Goal: Information Seeking & Learning: Check status

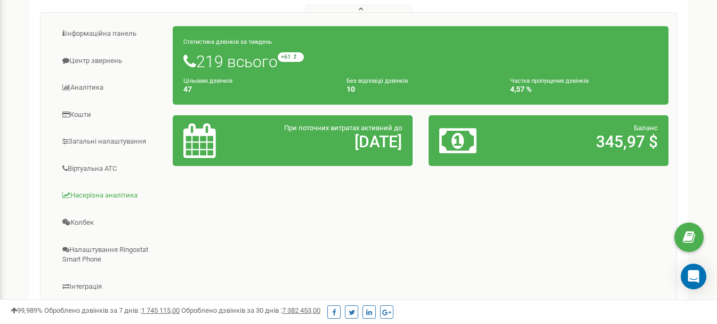
scroll to position [160, 0]
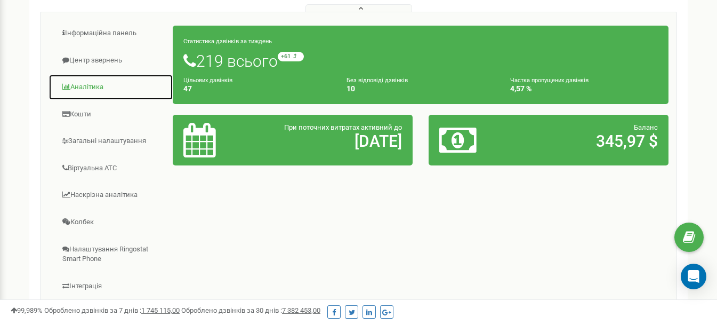
click at [80, 93] on link "Аналiтика" at bounding box center [111, 87] width 125 height 26
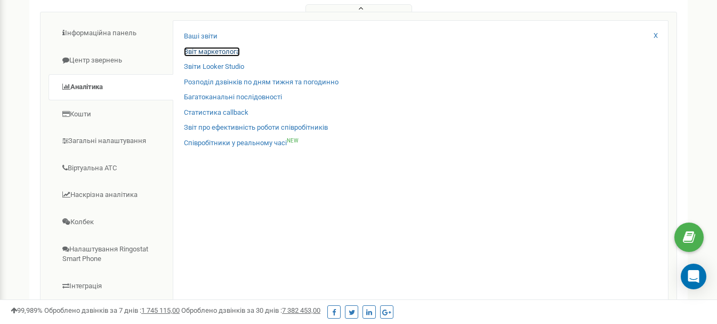
click at [200, 57] on link "Звіт маркетолога" at bounding box center [212, 52] width 56 height 10
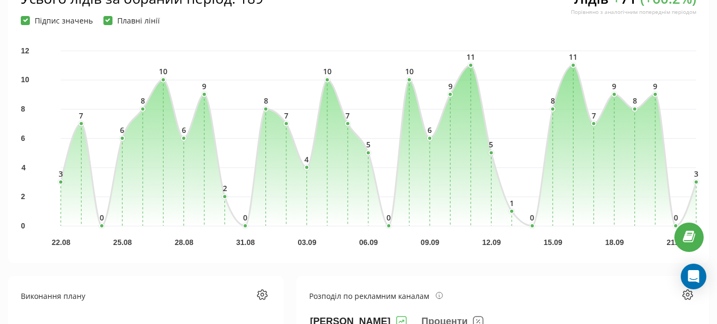
scroll to position [177, 0]
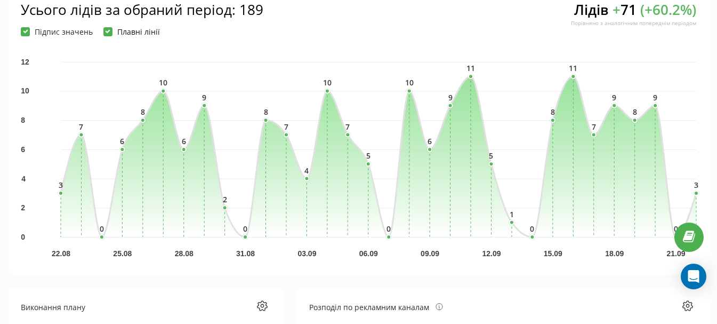
click at [107, 35] on label "Плавні лінії" at bounding box center [131, 31] width 56 height 9
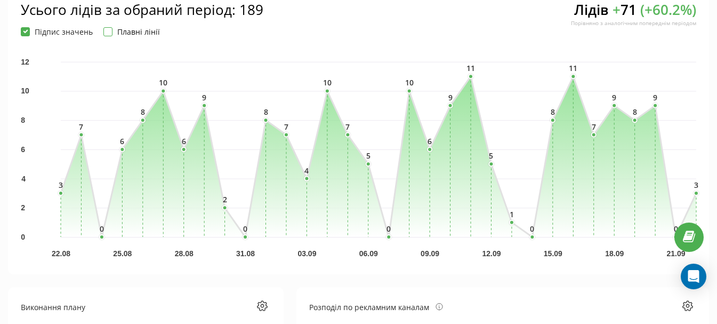
click at [107, 35] on label "Плавні лінії" at bounding box center [131, 31] width 56 height 9
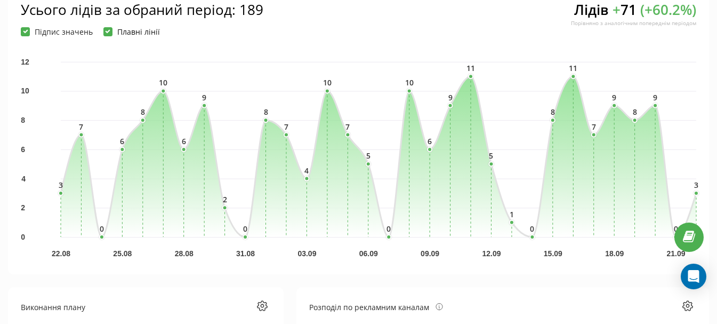
click at [107, 35] on label "Плавні лінії" at bounding box center [131, 31] width 56 height 9
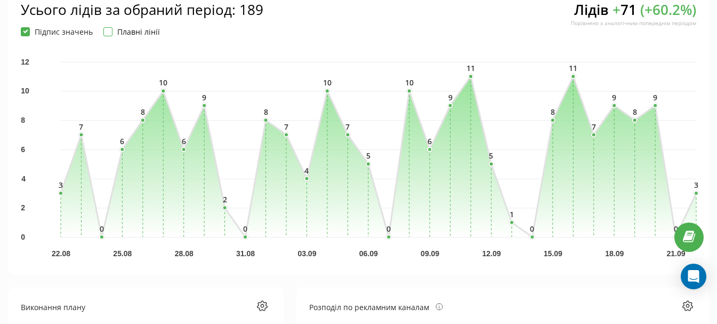
click at [107, 35] on label "Плавні лінії" at bounding box center [131, 31] width 56 height 9
checkbox input "true"
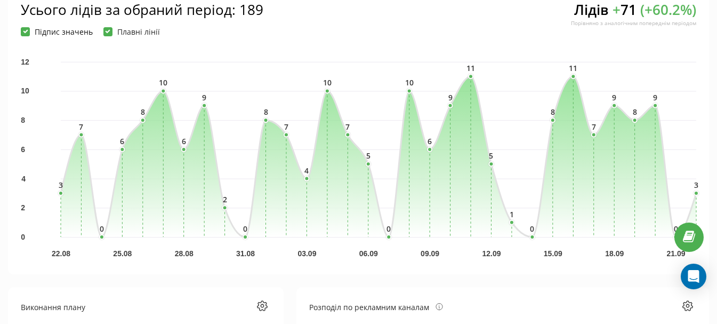
click at [67, 36] on label "Підпис значень" at bounding box center [57, 31] width 72 height 9
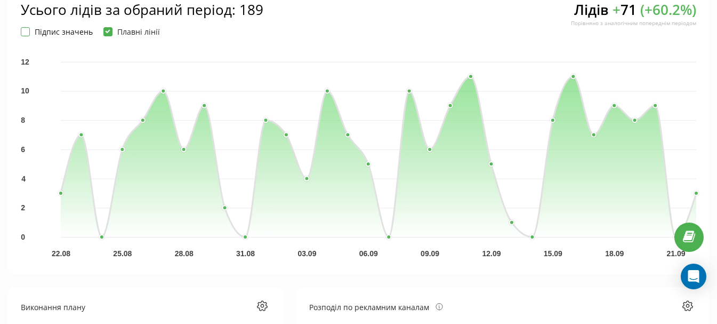
click at [67, 36] on label "Підпис значень" at bounding box center [57, 31] width 72 height 9
checkbox input "true"
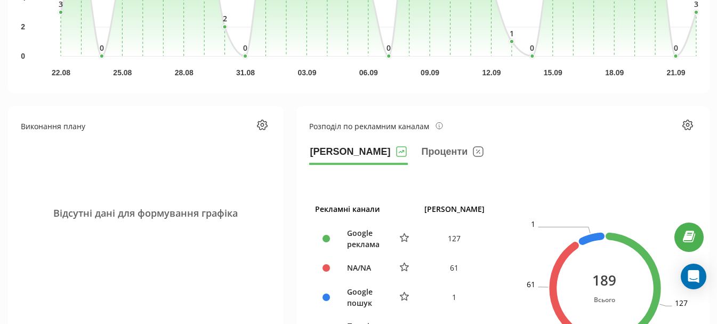
scroll to position [337, 0]
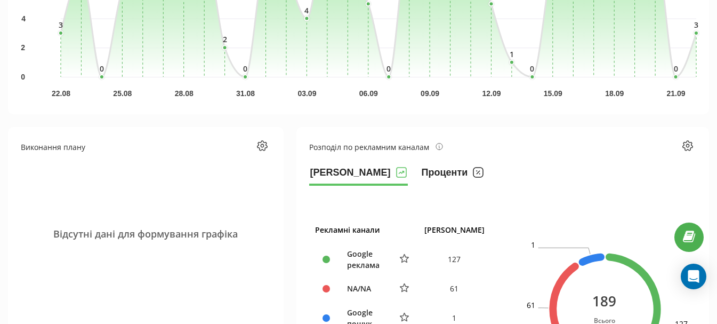
click at [473, 175] on rect at bounding box center [478, 172] width 10 height 10
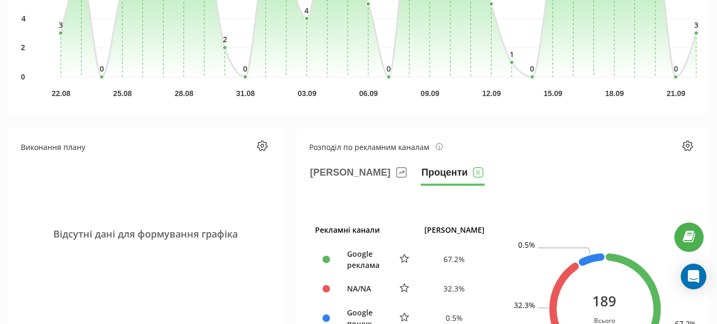
scroll to position [443, 0]
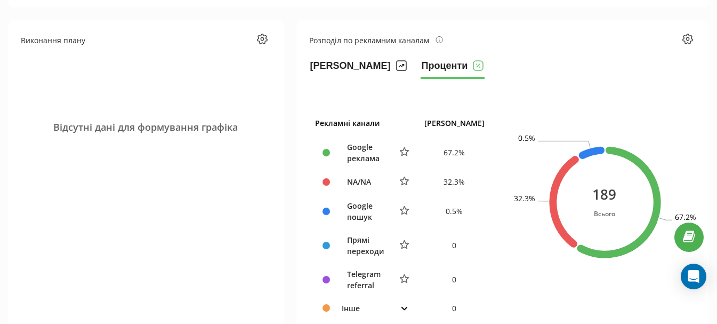
click at [396, 68] on icon at bounding box center [401, 65] width 11 height 11
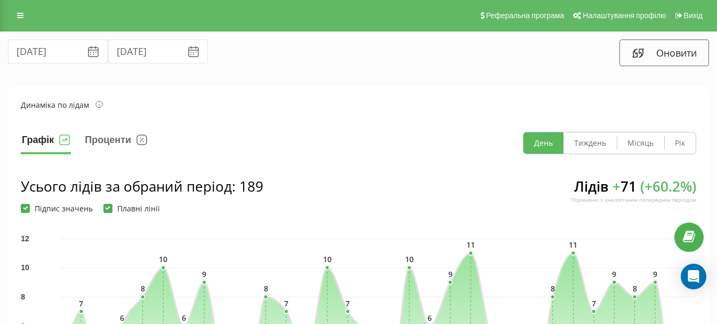
scroll to position [0, 0]
click at [21, 18] on icon at bounding box center [20, 15] width 6 height 7
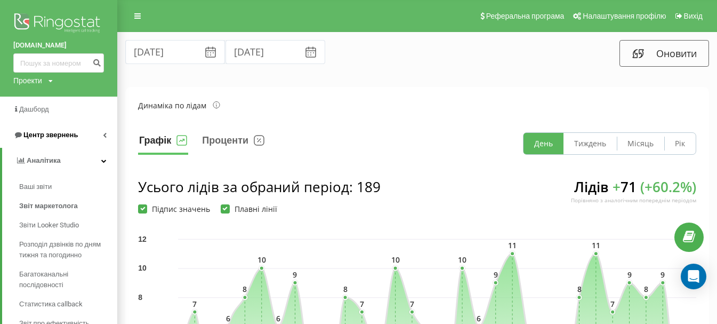
click at [52, 136] on span "Центр звернень" at bounding box center [50, 135] width 54 height 8
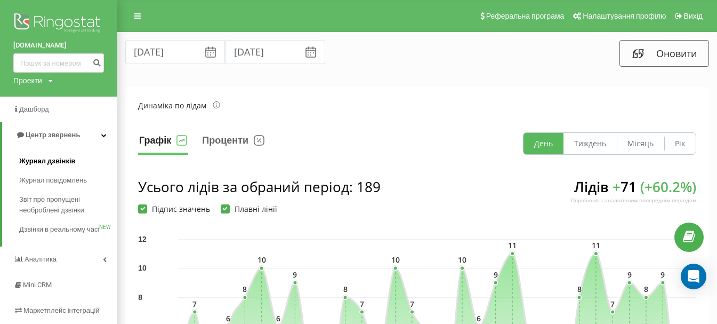
click at [45, 161] on span "Журнал дзвінків" at bounding box center [47, 161] width 56 height 11
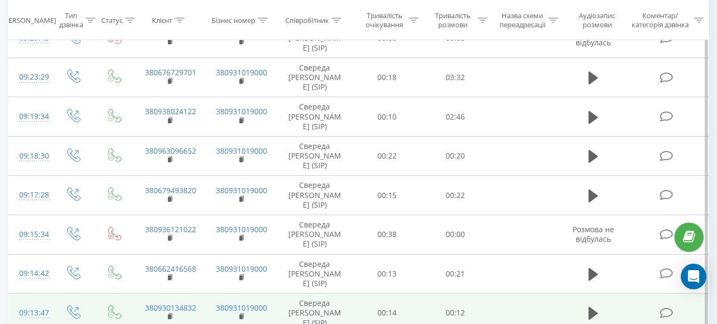
scroll to position [373, 0]
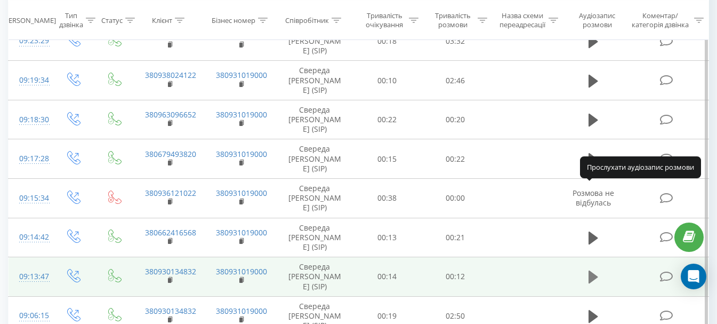
click at [589, 270] on icon at bounding box center [593, 276] width 10 height 13
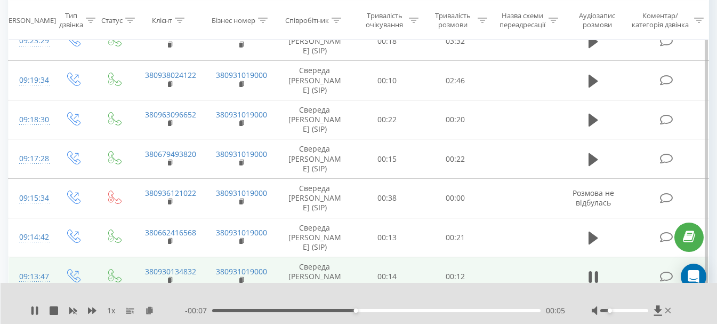
drag, startPoint x: 623, startPoint y: 312, endPoint x: 609, endPoint y: 315, distance: 14.2
click at [609, 315] on div at bounding box center [633, 310] width 82 height 11
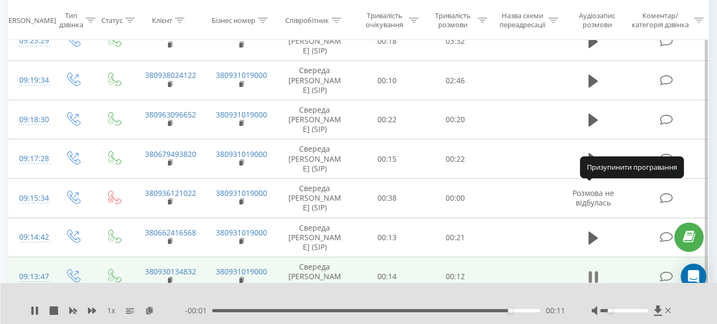
click at [594, 269] on icon at bounding box center [593, 276] width 10 height 15
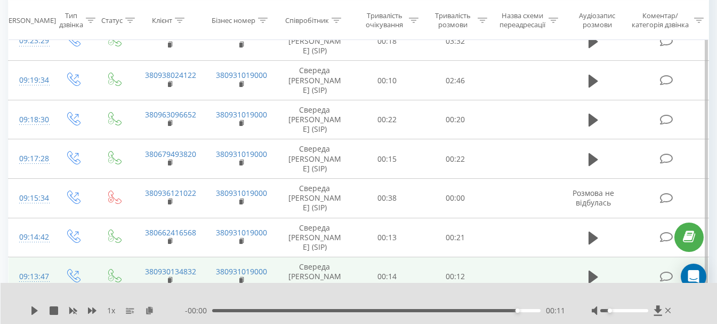
click at [594, 309] on icon at bounding box center [593, 316] width 10 height 15
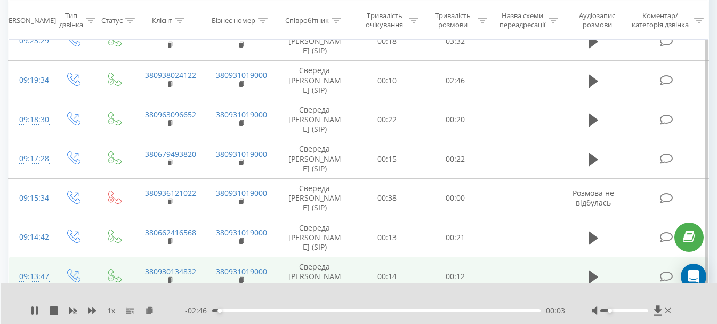
click at [607, 312] on div at bounding box center [633, 310] width 82 height 11
click at [610, 312] on div "Accessibility label" at bounding box center [610, 310] width 4 height 4
click at [357, 311] on div "00:36" at bounding box center [376, 310] width 328 height 3
click at [454, 311] on div "01:17" at bounding box center [376, 310] width 328 height 3
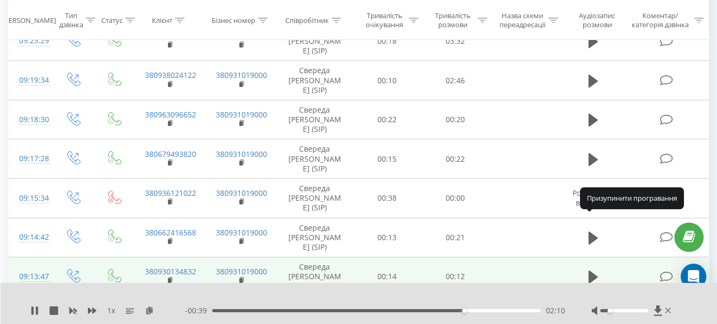
click at [593, 309] on icon at bounding box center [593, 316] width 10 height 15
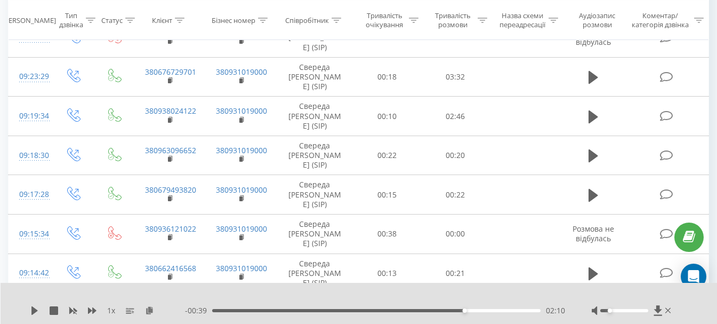
scroll to position [320, 0]
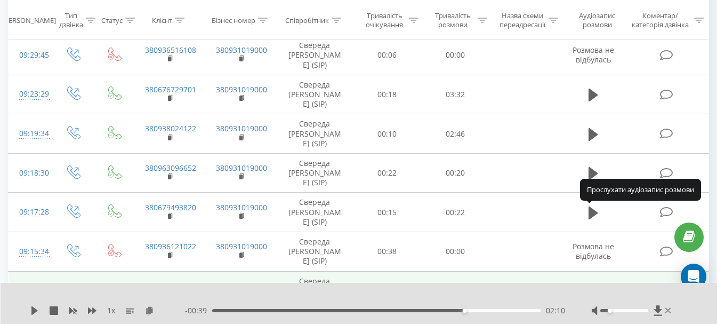
click at [592, 285] on icon at bounding box center [593, 291] width 10 height 13
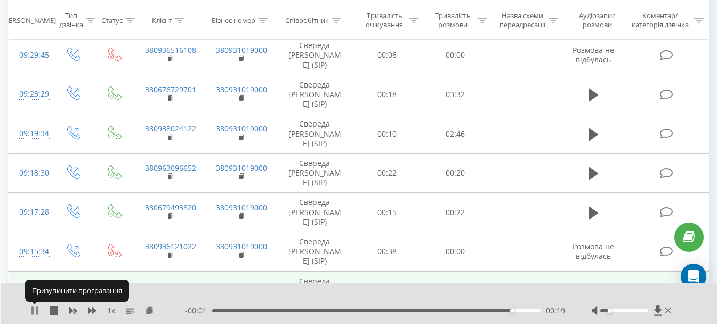
click at [35, 309] on icon at bounding box center [34, 310] width 9 height 9
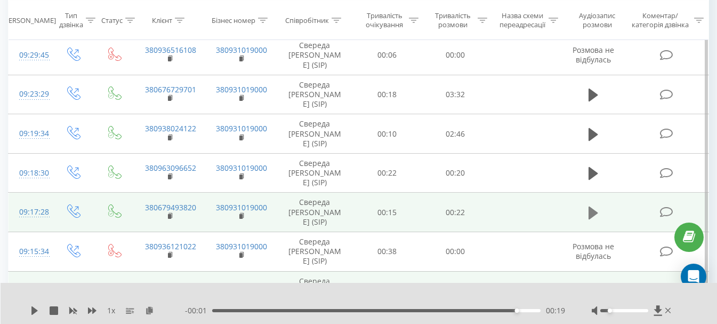
click at [595, 205] on icon at bounding box center [593, 212] width 10 height 15
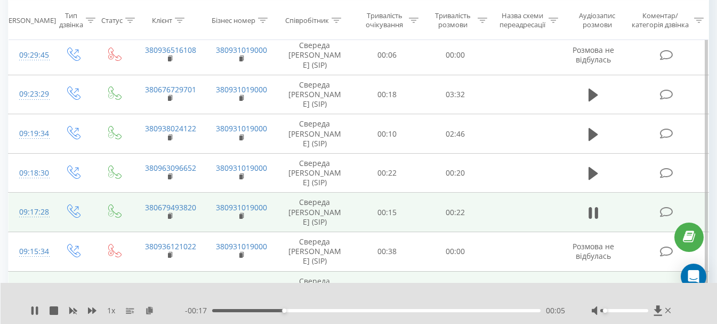
click at [607, 310] on div "Accessibility label" at bounding box center [605, 310] width 4 height 4
drag, startPoint x: 608, startPoint y: 310, endPoint x: 615, endPoint y: 309, distance: 7.0
click at [615, 309] on div at bounding box center [624, 310] width 48 height 3
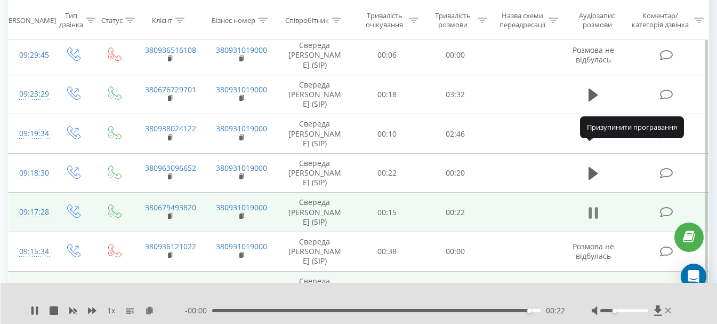
click at [597, 207] on icon at bounding box center [596, 213] width 3 height 12
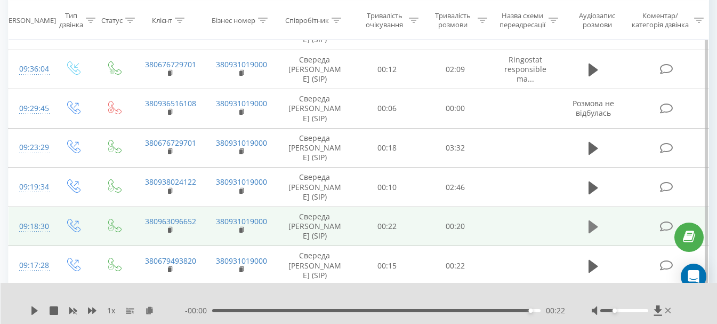
click at [590, 220] on icon at bounding box center [593, 226] width 10 height 13
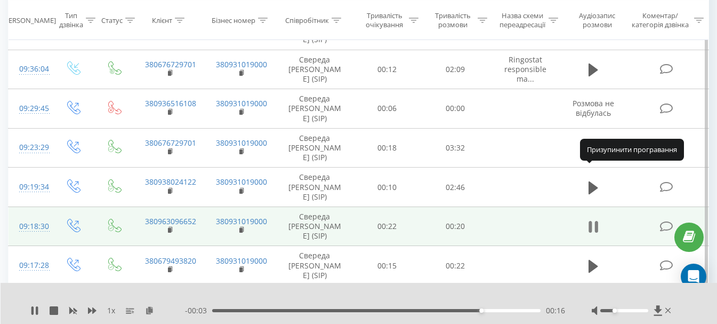
click at [595, 221] on icon at bounding box center [596, 227] width 3 height 12
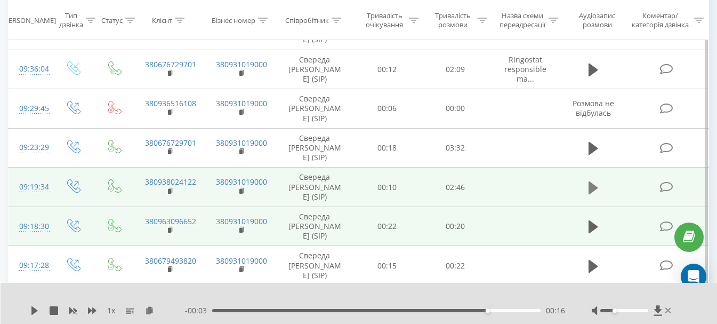
click at [595, 181] on icon at bounding box center [593, 187] width 10 height 13
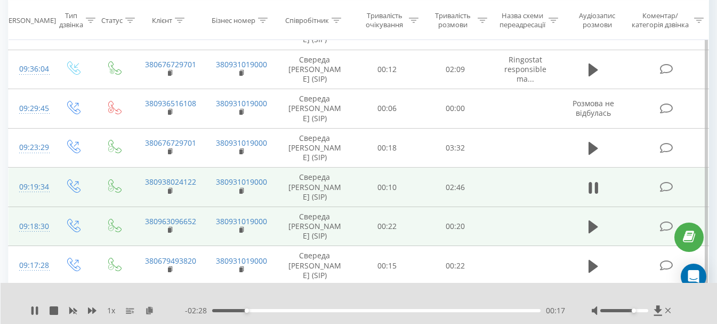
drag, startPoint x: 616, startPoint y: 310, endPoint x: 633, endPoint y: 308, distance: 17.7
click at [633, 308] on div "Accessibility label" at bounding box center [634, 310] width 4 height 4
click at [314, 310] on div "00:24" at bounding box center [376, 310] width 328 height 3
click at [411, 311] on div "01:40" at bounding box center [376, 310] width 328 height 3
click at [613, 311] on div at bounding box center [624, 310] width 48 height 3
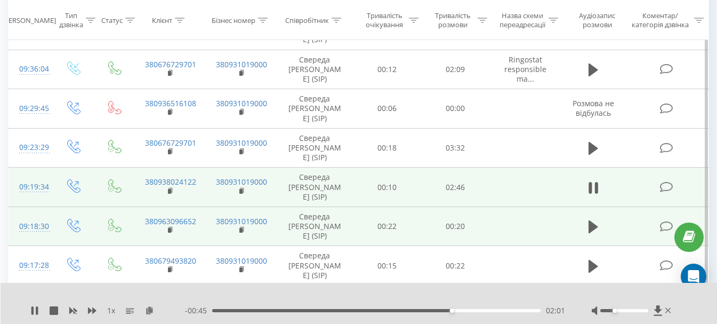
click at [614, 311] on div "Accessibility label" at bounding box center [614, 310] width 4 height 4
click at [613, 312] on div "Accessibility label" at bounding box center [614, 310] width 4 height 4
click at [610, 313] on div at bounding box center [633, 310] width 82 height 11
click at [509, 310] on div "02:16" at bounding box center [376, 310] width 328 height 3
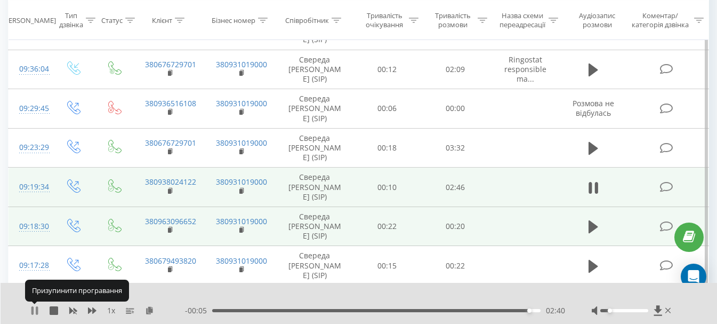
click at [36, 310] on icon at bounding box center [37, 310] width 2 height 9
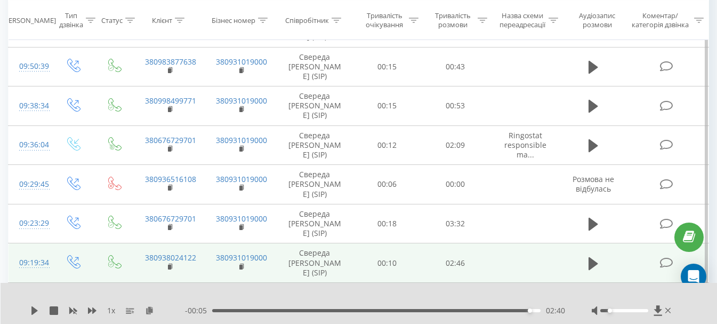
scroll to position [160, 0]
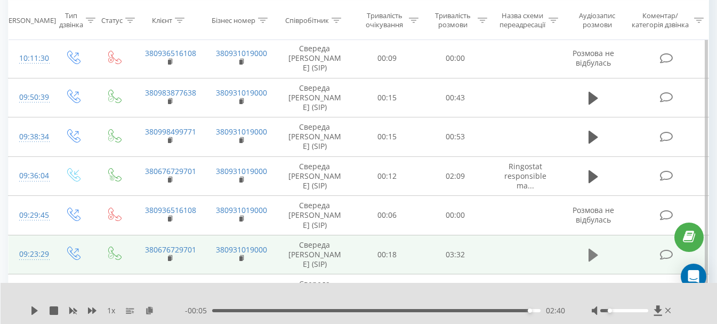
click at [597, 248] on icon at bounding box center [593, 254] width 10 height 13
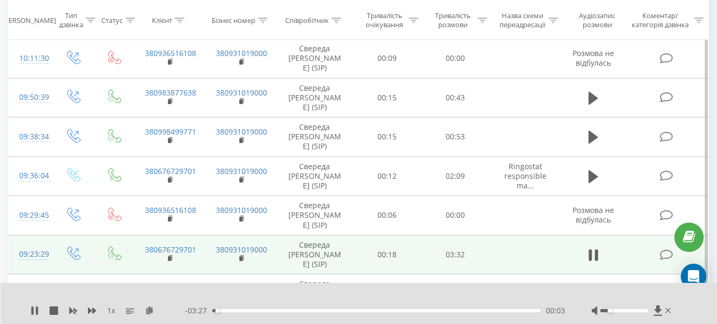
click at [312, 311] on div "00:03" at bounding box center [376, 310] width 328 height 3
click at [294, 310] on div "00:52" at bounding box center [376, 310] width 328 height 3
click at [418, 310] on div "01:01" at bounding box center [376, 310] width 328 height 3
click at [450, 309] on div "00:00" at bounding box center [376, 310] width 328 height 3
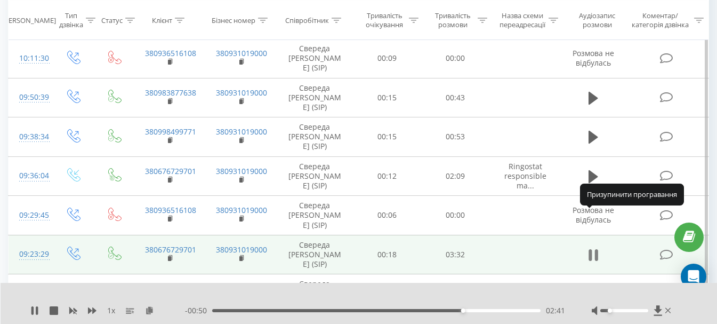
click at [595, 247] on icon at bounding box center [593, 254] width 10 height 15
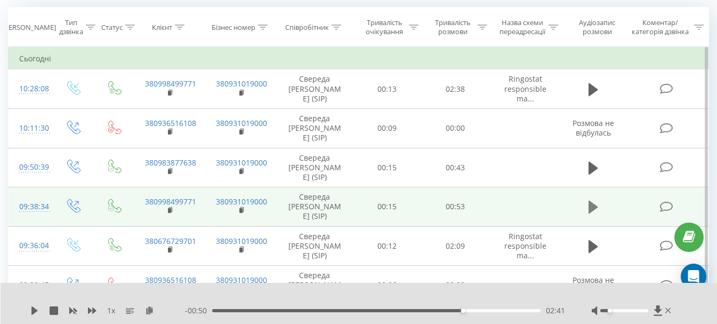
scroll to position [107, 0]
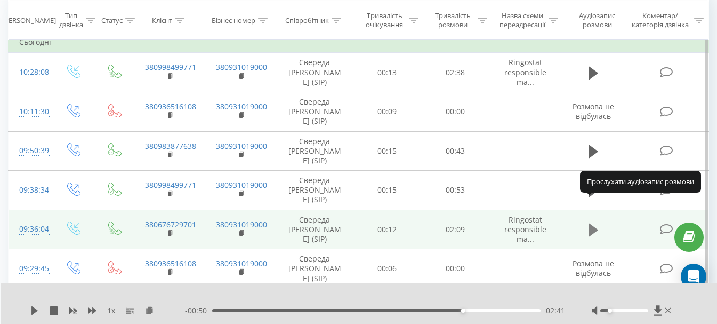
click at [592, 222] on icon at bounding box center [593, 229] width 10 height 15
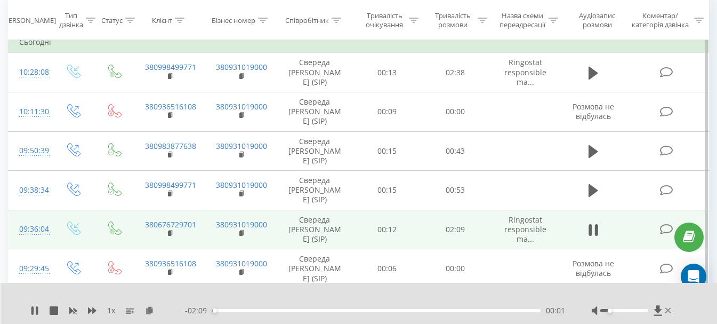
click at [252, 310] on div "00:01" at bounding box center [376, 310] width 328 height 3
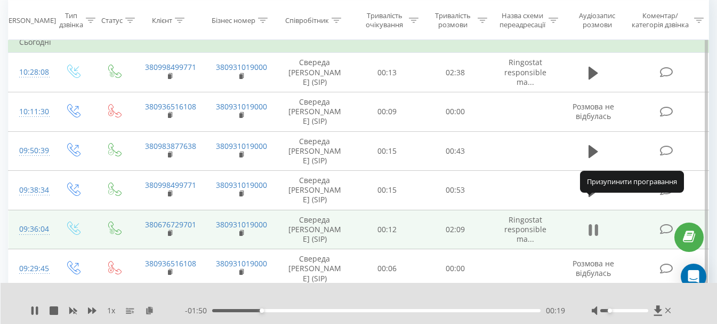
click at [589, 224] on icon at bounding box center [590, 230] width 3 height 12
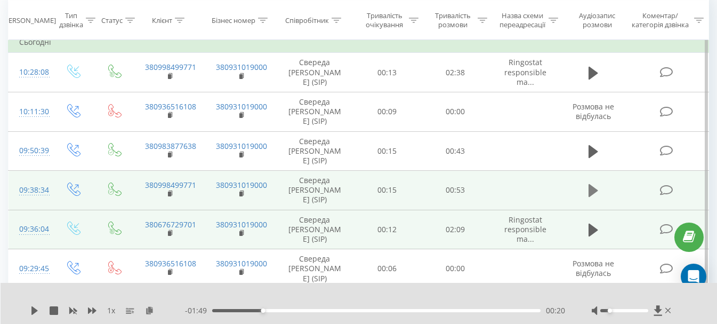
click at [589, 184] on icon at bounding box center [593, 190] width 10 height 13
click at [325, 309] on div "00:09" at bounding box center [376, 310] width 328 height 3
click at [445, 311] on div "00:38" at bounding box center [376, 310] width 328 height 3
click at [594, 183] on icon at bounding box center [593, 190] width 10 height 15
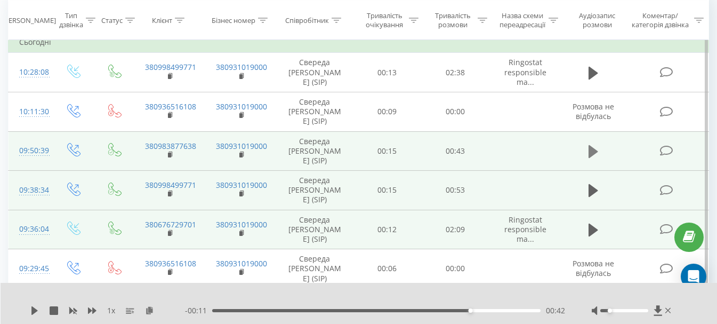
click at [593, 144] on icon at bounding box center [593, 151] width 10 height 15
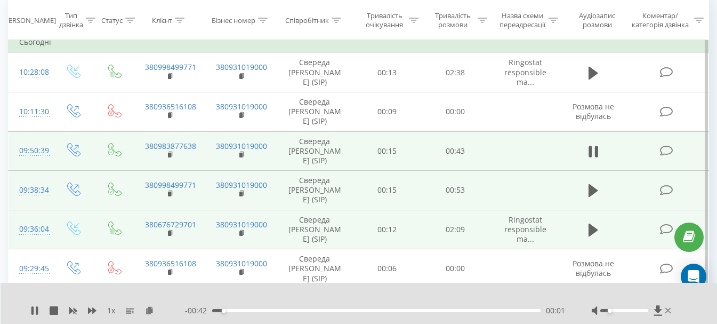
click at [304, 310] on div "00:01" at bounding box center [376, 310] width 328 height 3
click at [597, 146] on icon at bounding box center [596, 152] width 3 height 12
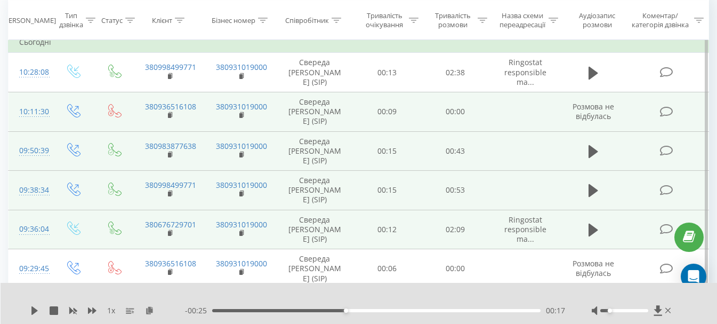
scroll to position [53, 0]
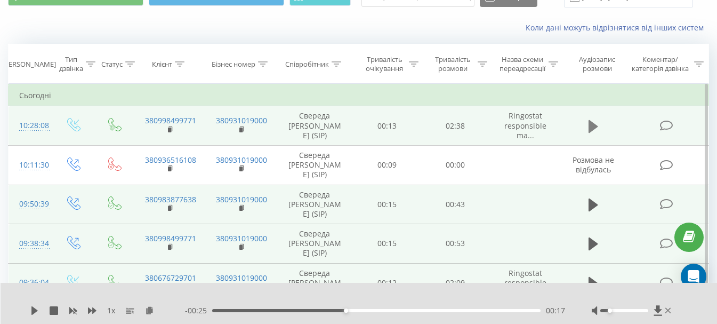
click at [588, 119] on button at bounding box center [593, 126] width 16 height 16
click at [284, 313] on div "- 02:32 00:06 00:06" at bounding box center [375, 310] width 380 height 11
click at [456, 309] on div "00:09" at bounding box center [376, 310] width 328 height 3
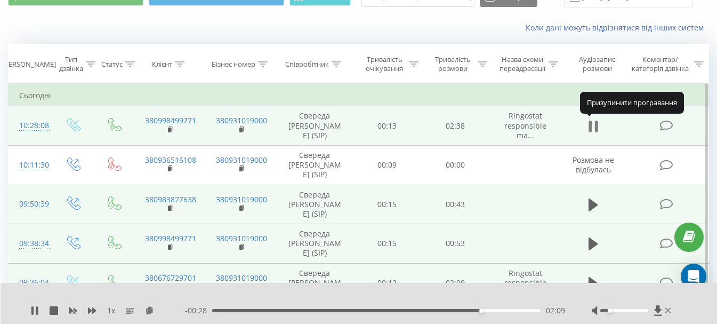
click at [595, 124] on icon at bounding box center [596, 126] width 3 height 12
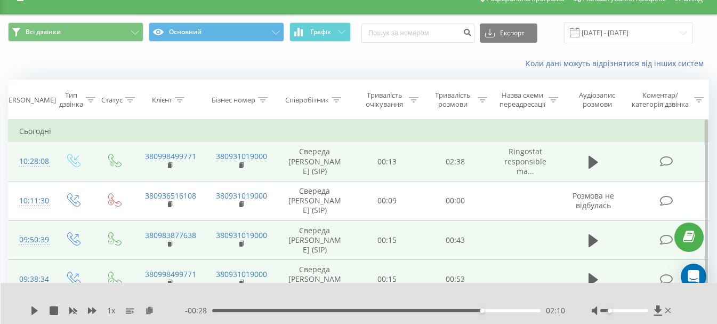
scroll to position [0, 0]
